Goal: Contribute content: Add original content to the website for others to see

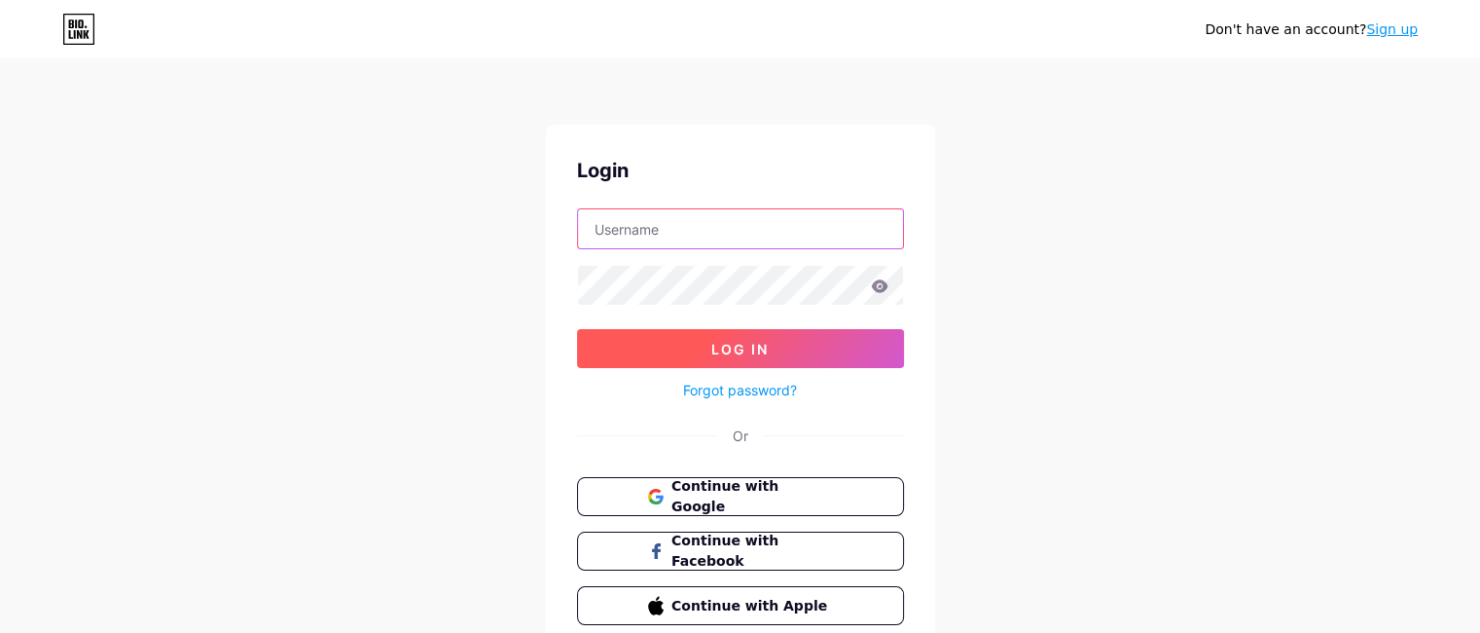
type input "[EMAIL_ADDRESS][DOMAIN_NAME]"
click at [732, 341] on span "Log In" at bounding box center [739, 349] width 57 height 17
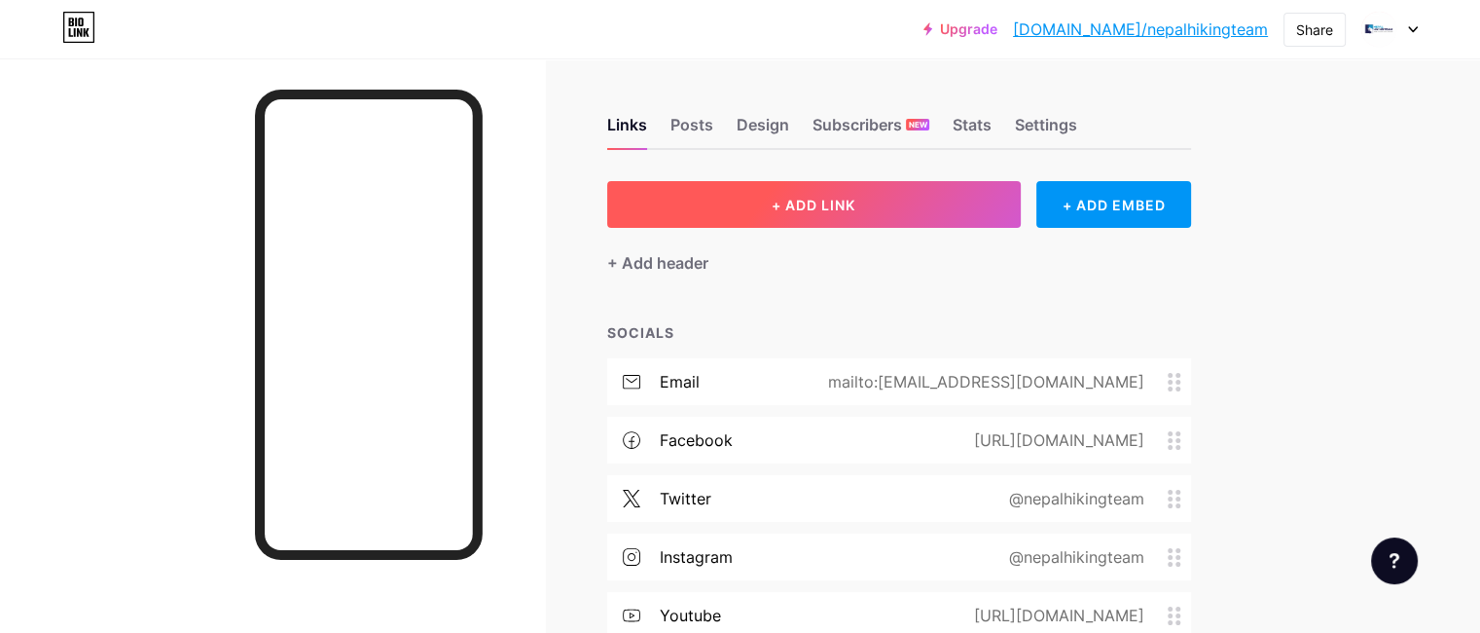
click at [886, 213] on button "+ ADD LINK" at bounding box center [814, 204] width 414 height 47
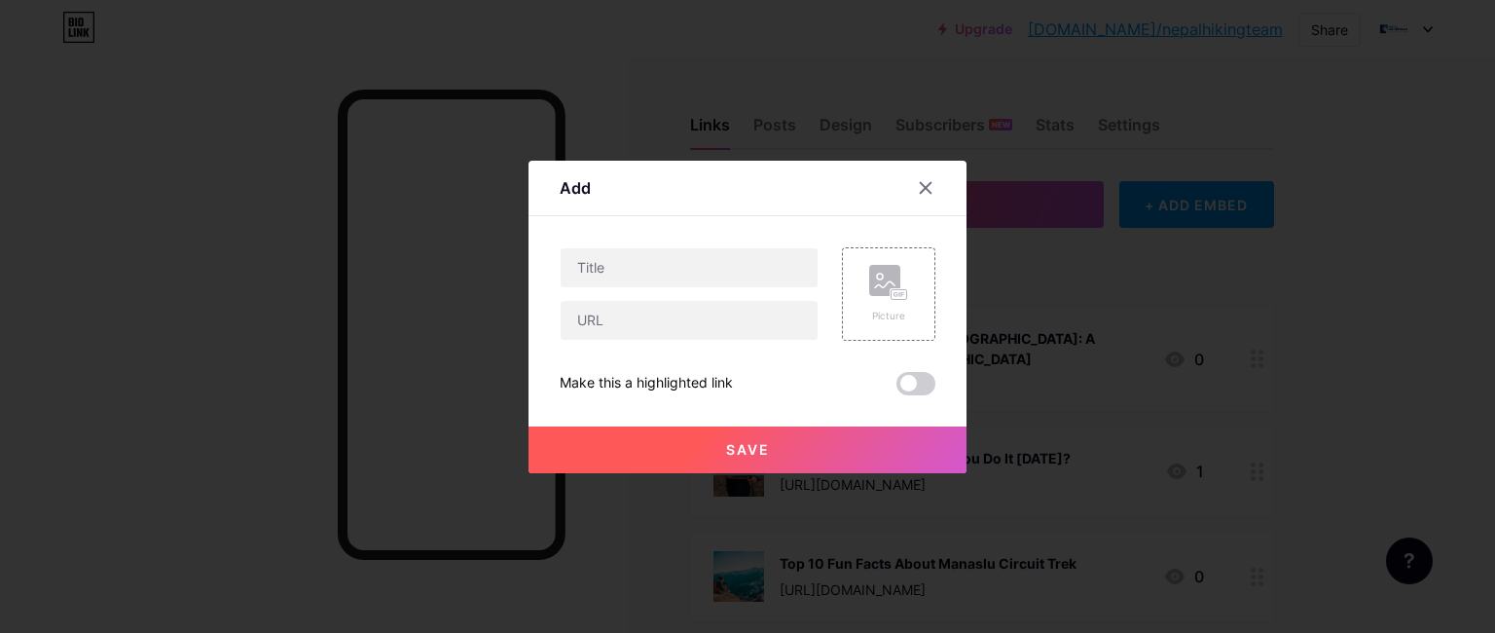
click at [576, 349] on div "Picture Make this a highlighted link Save" at bounding box center [748, 321] width 376 height 148
click at [578, 330] on input "text" at bounding box center [689, 320] width 257 height 39
paste input "[URL][DOMAIN_NAME]"
type input "[URL][DOMAIN_NAME]"
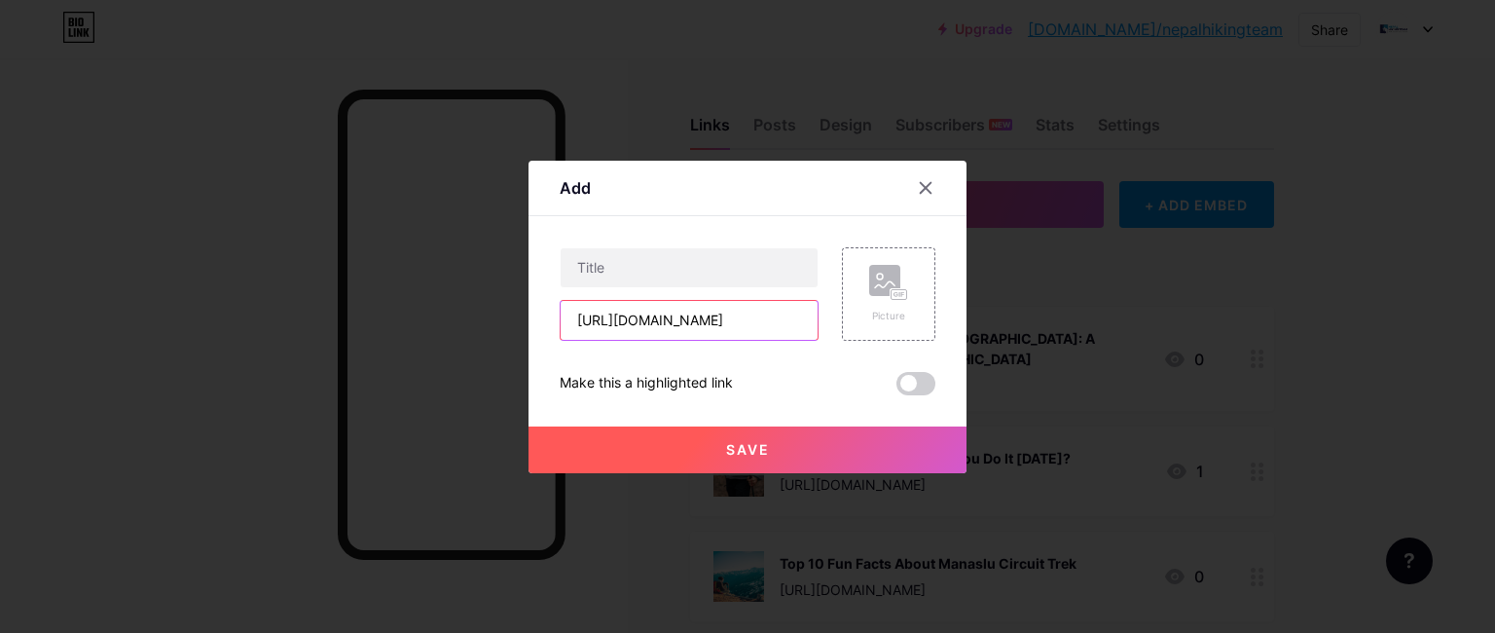
scroll to position [0, 0]
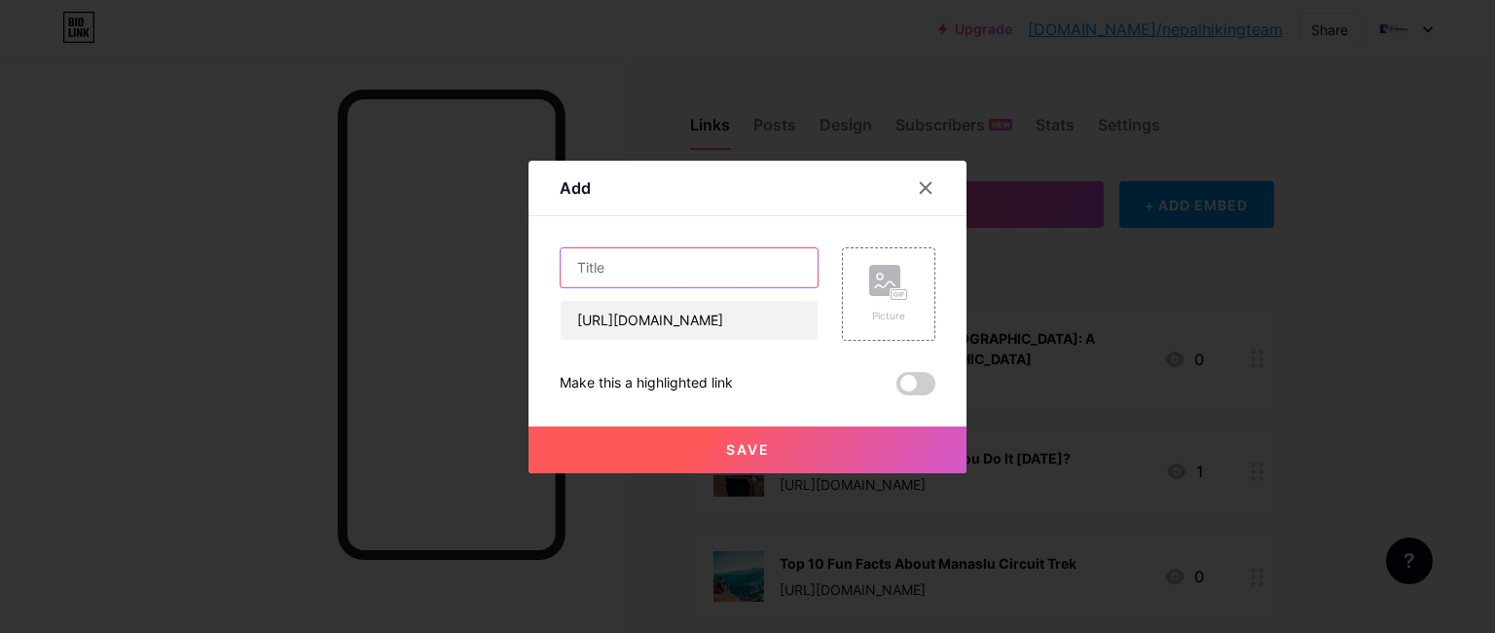
click at [659, 262] on input "text" at bounding box center [689, 267] width 257 height 39
paste input "How to Pick the Perfect Trekking Route in [GEOGRAPHIC_DATA]"
type input "How to Pick the Perfect Trekking Route in [GEOGRAPHIC_DATA]"
click at [900, 292] on div "Picture" at bounding box center [888, 293] width 93 height 93
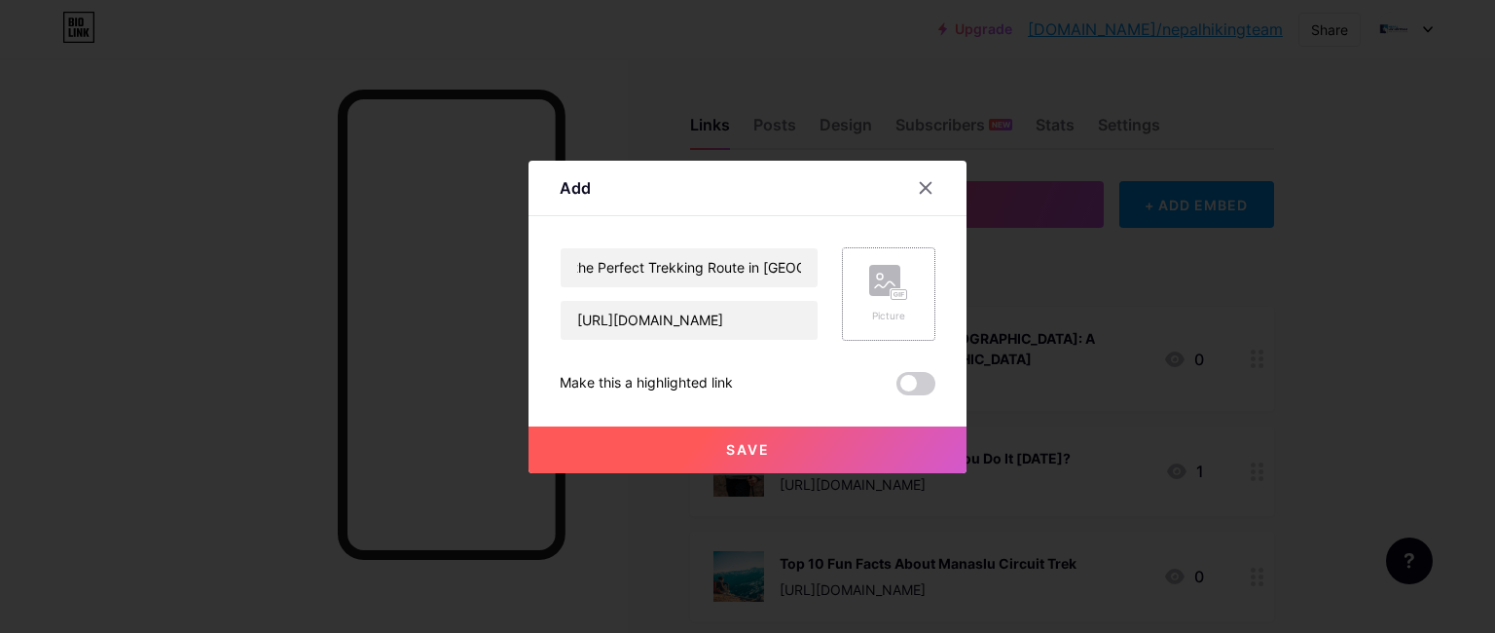
scroll to position [0, 0]
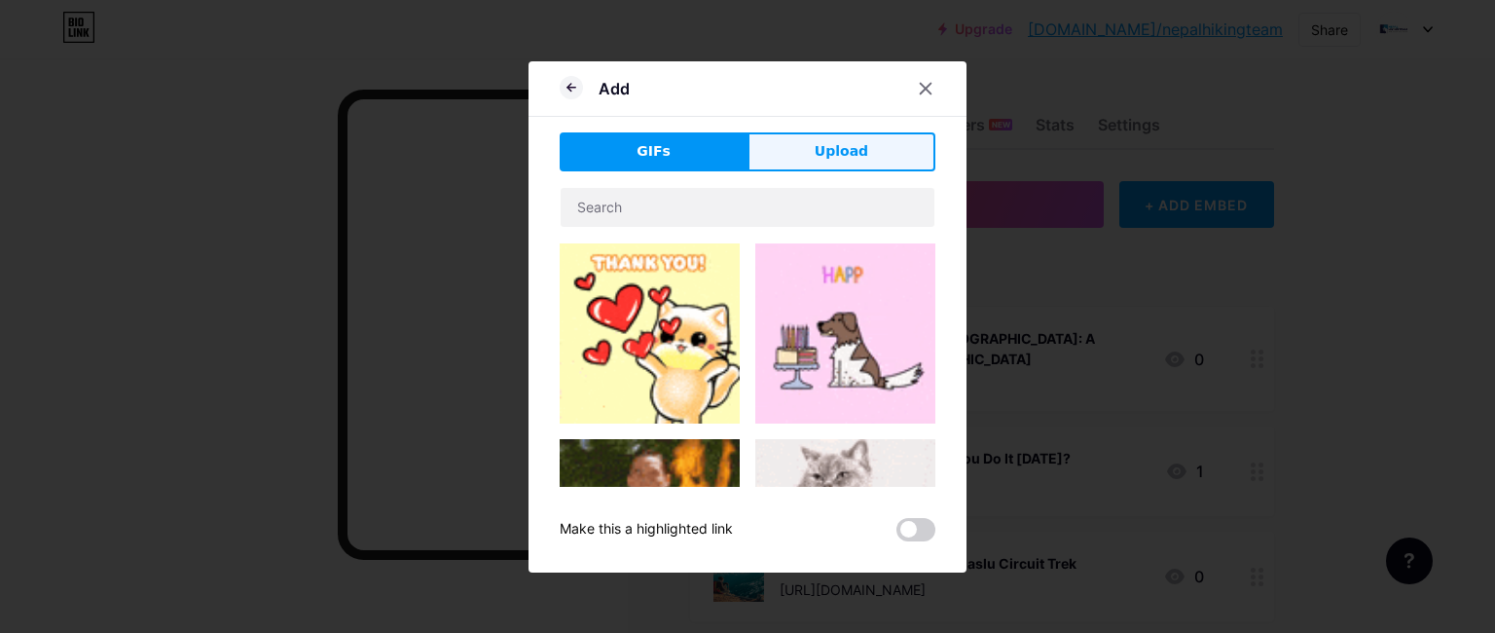
click at [822, 157] on span "Upload" at bounding box center [842, 151] width 54 height 20
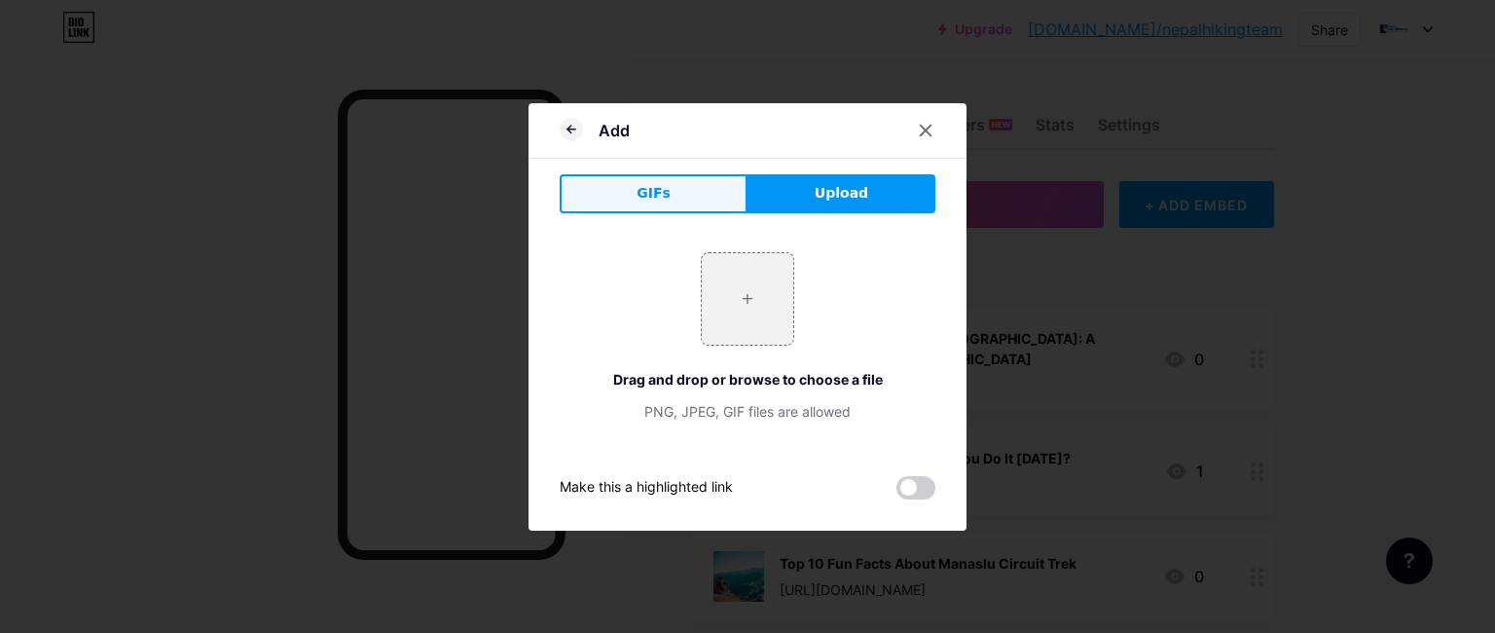
click at [703, 178] on button "GIFs" at bounding box center [654, 193] width 188 height 39
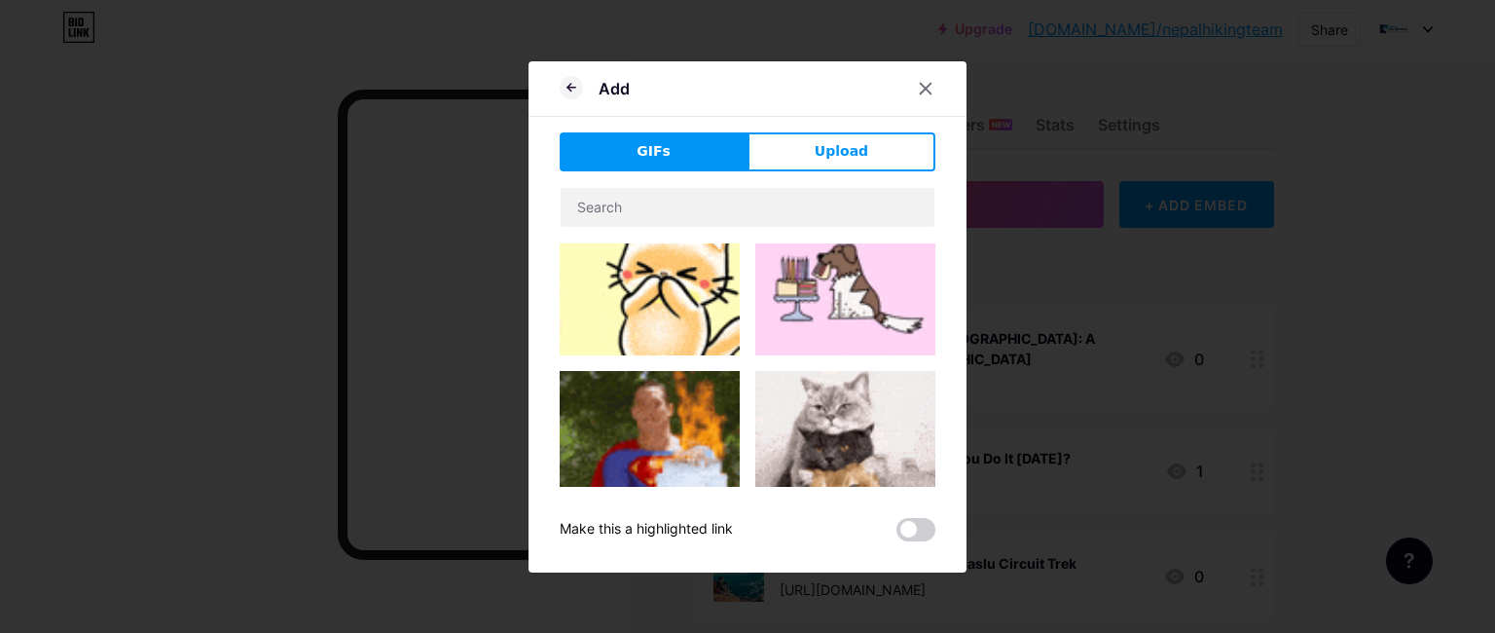
scroll to position [117, 0]
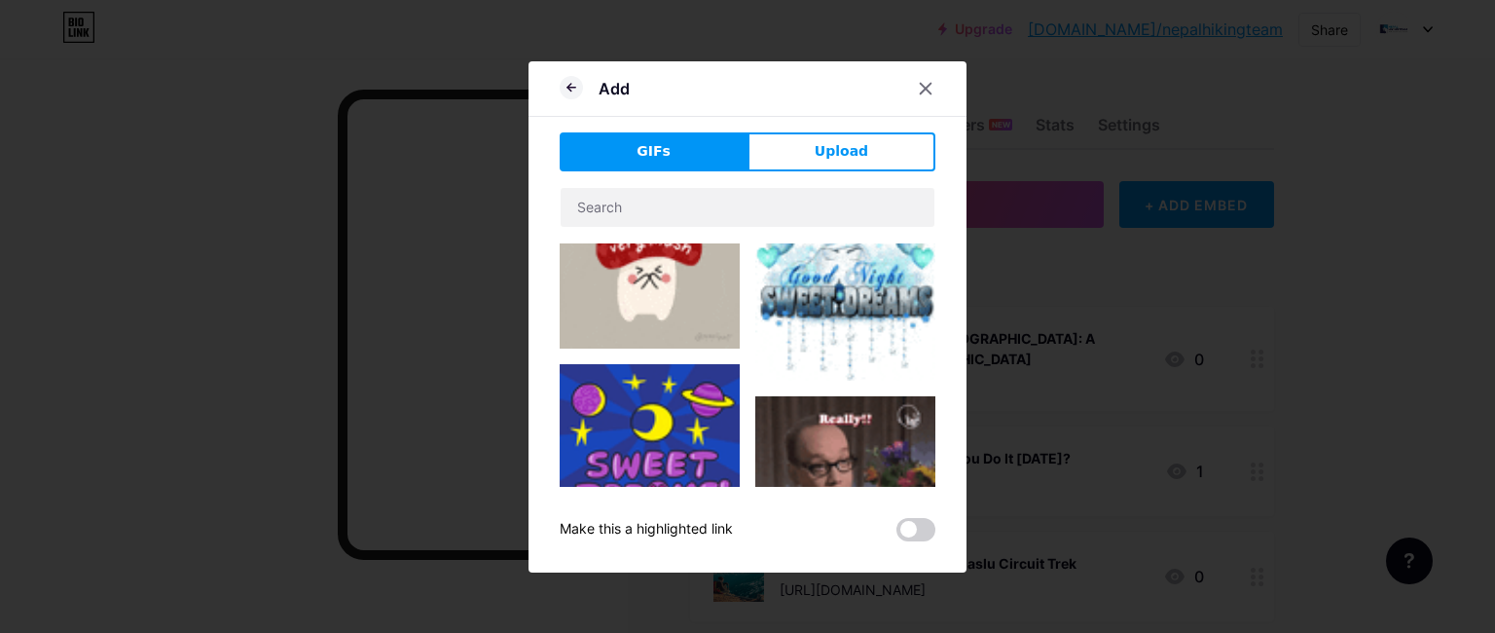
type input "How to Pick the Perfect Trekking Route in [GEOGRAPHIC_DATA]"
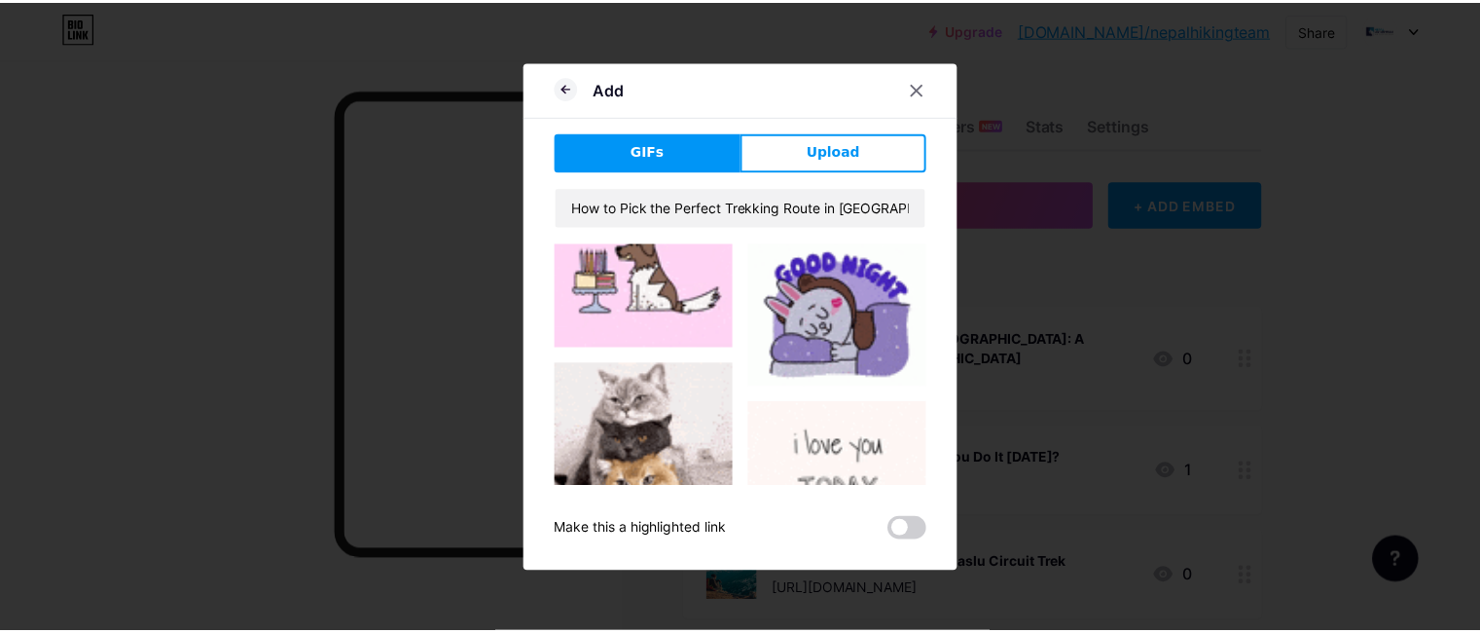
scroll to position [2453, 0]
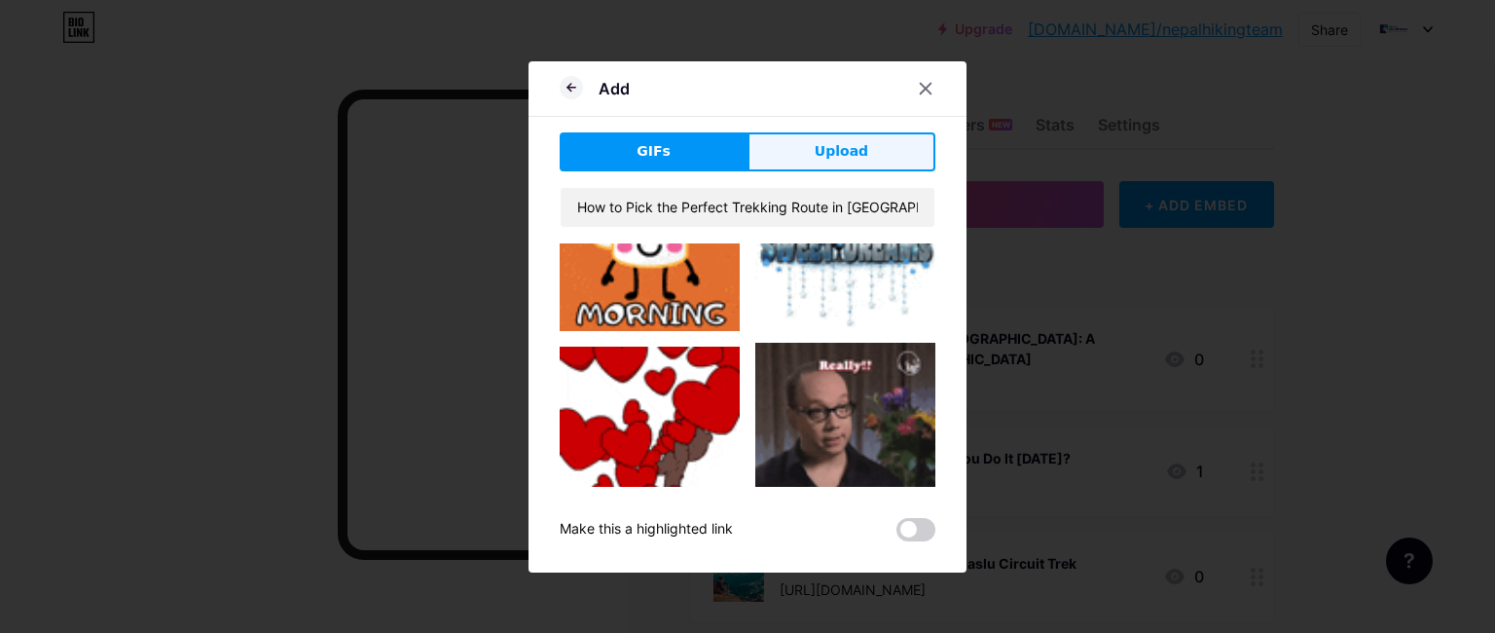
click at [839, 154] on span "Upload" at bounding box center [842, 151] width 54 height 20
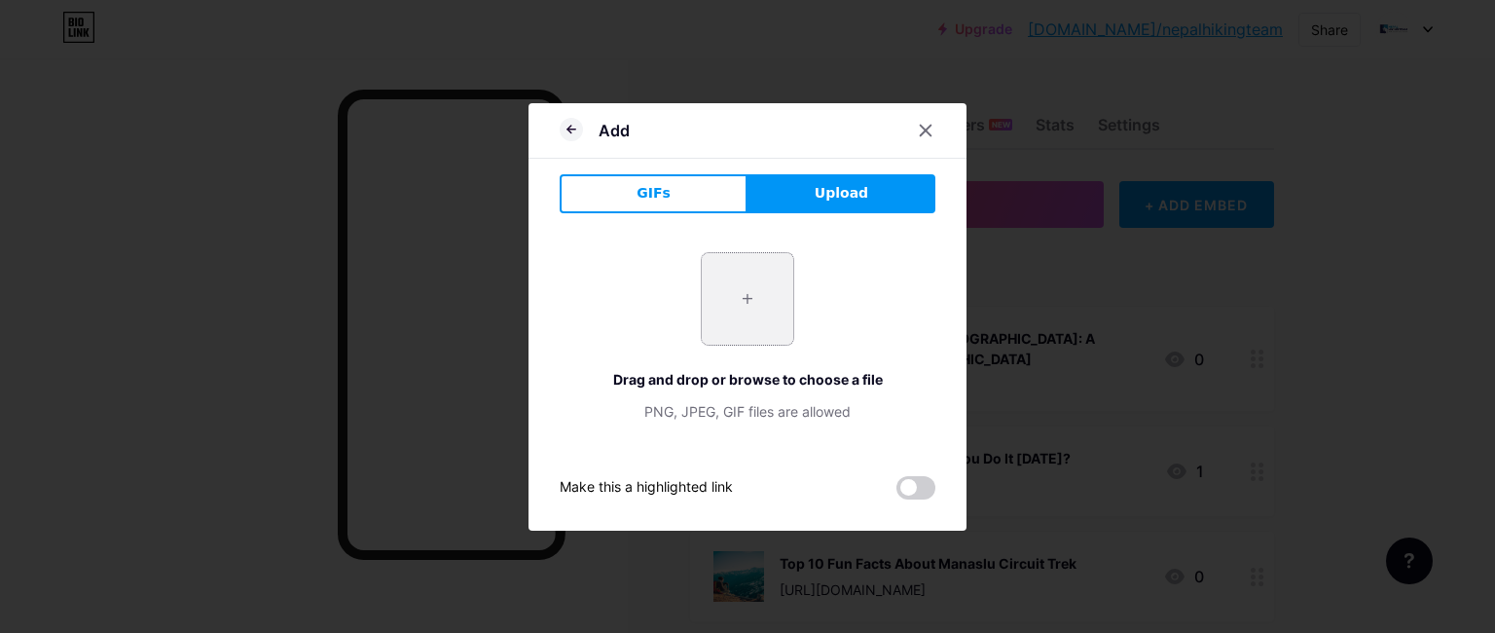
click at [767, 333] on input "file" at bounding box center [747, 298] width 91 height 91
type input "C:\fakepath\How to Pick the Perfect Trekking Route in [GEOGRAPHIC_DATA]png"
click at [896, 487] on span at bounding box center [915, 487] width 39 height 23
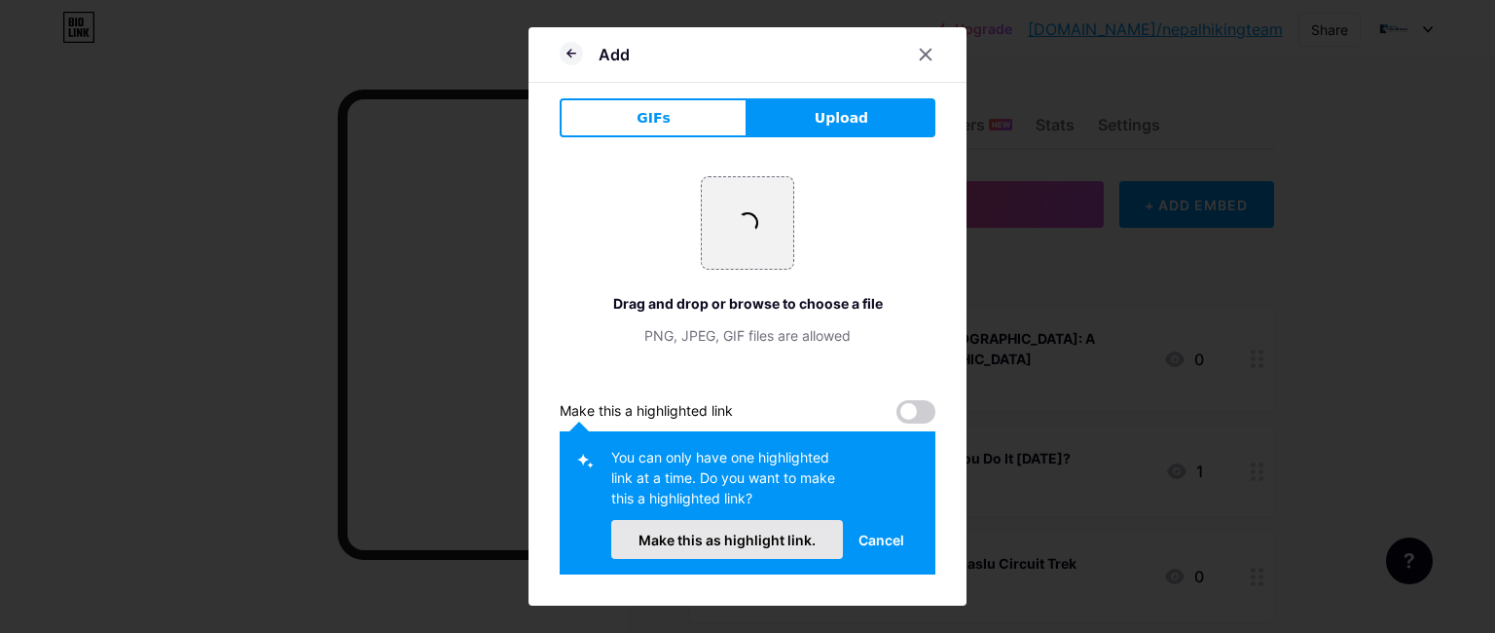
click at [791, 545] on span "Make this as highlight link." at bounding box center [726, 539] width 177 height 17
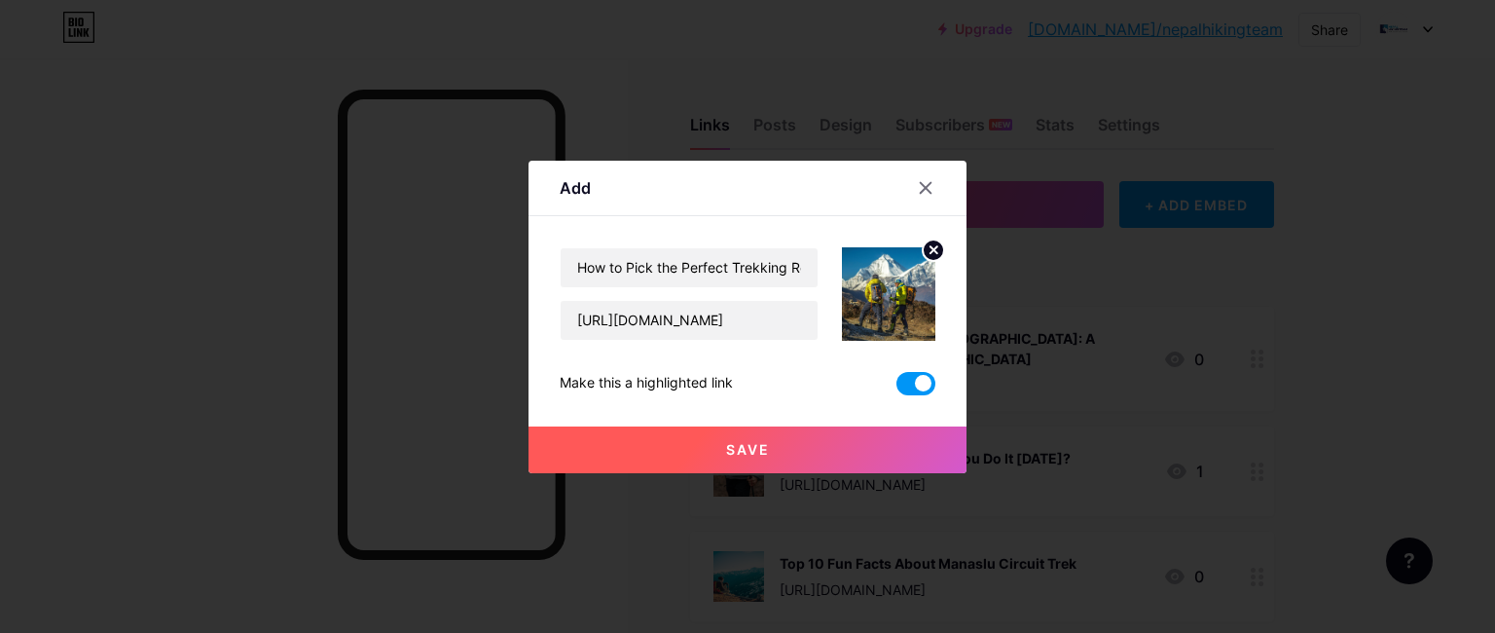
click at [853, 455] on button "Save" at bounding box center [747, 449] width 438 height 47
